Goal: Transaction & Acquisition: Download file/media

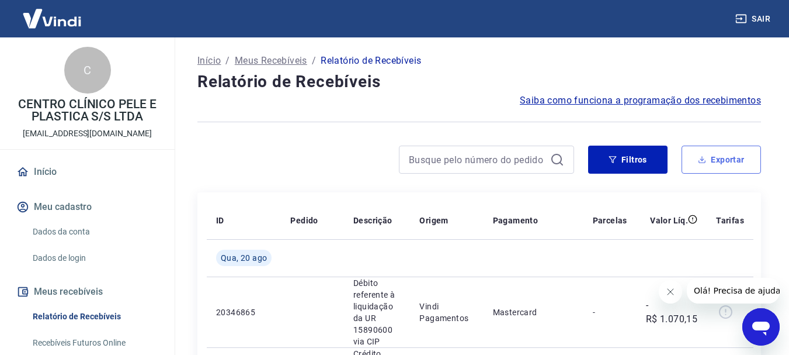
click at [719, 162] on button "Exportar" at bounding box center [721, 159] width 79 height 28
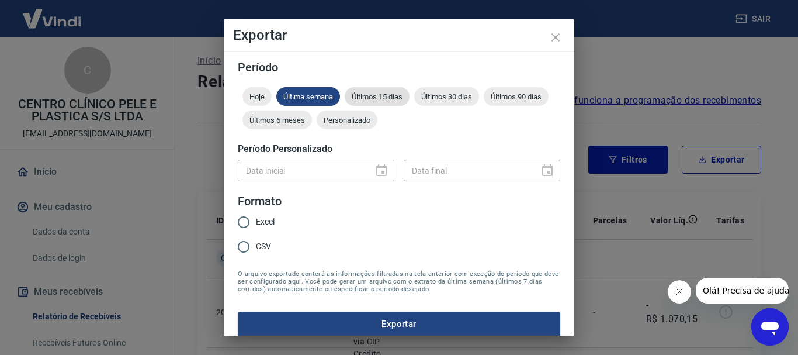
click at [360, 96] on span "Últimos 15 dias" at bounding box center [377, 96] width 65 height 9
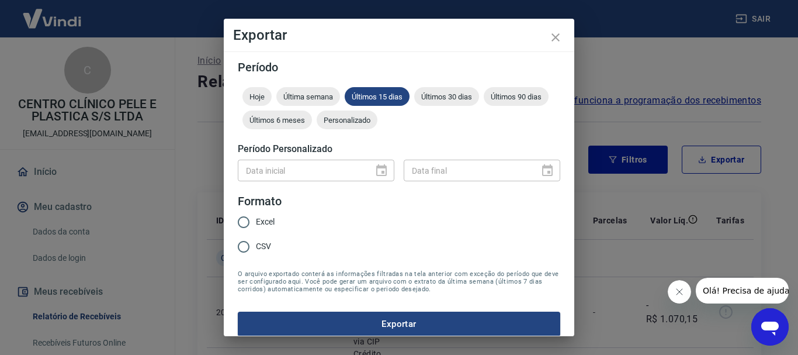
click at [256, 213] on label "Excel" at bounding box center [252, 222] width 43 height 25
click at [256, 213] on input "Excel" at bounding box center [243, 222] width 25 height 25
radio input "true"
click at [321, 316] on button "Exportar" at bounding box center [399, 323] width 323 height 25
